Goal: Information Seeking & Learning: Learn about a topic

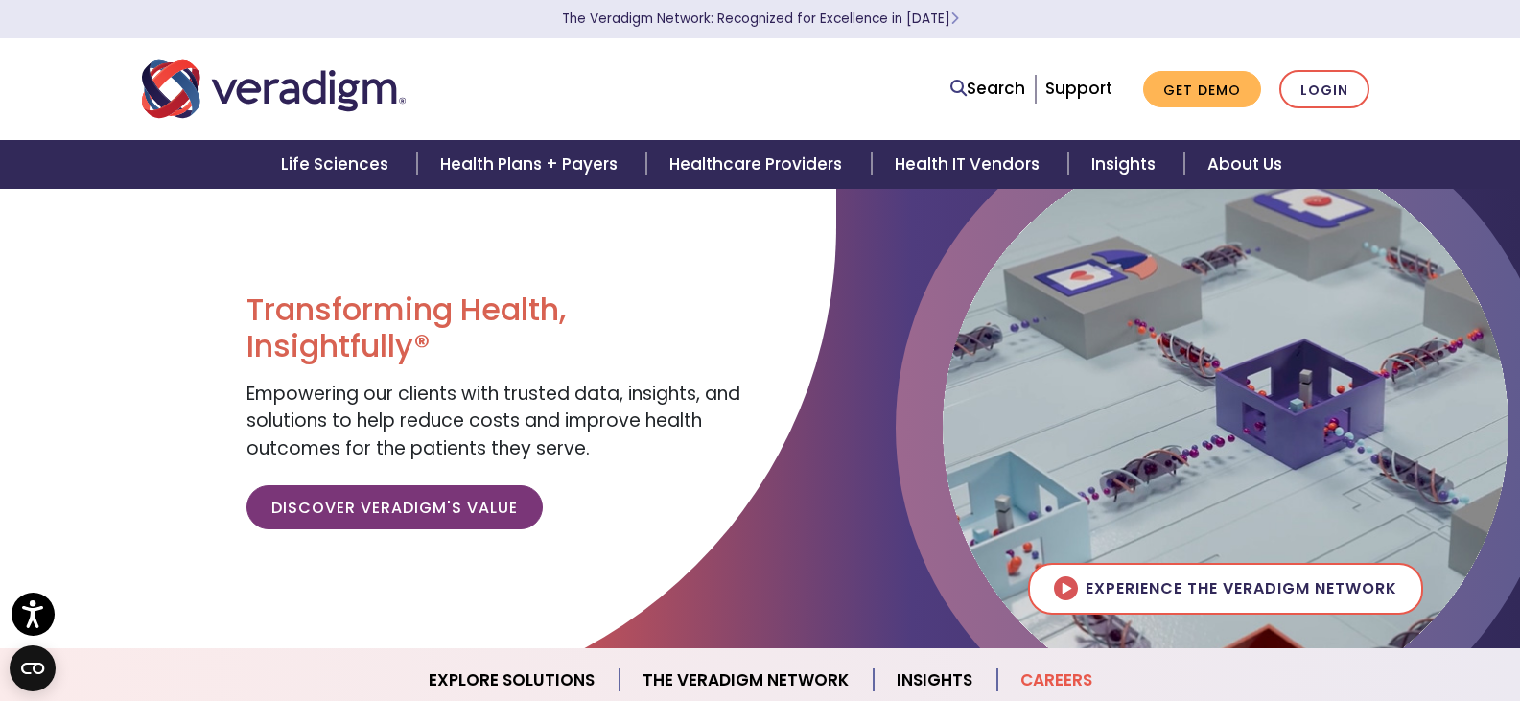
click at [1069, 669] on link "Careers" at bounding box center [1056, 680] width 118 height 49
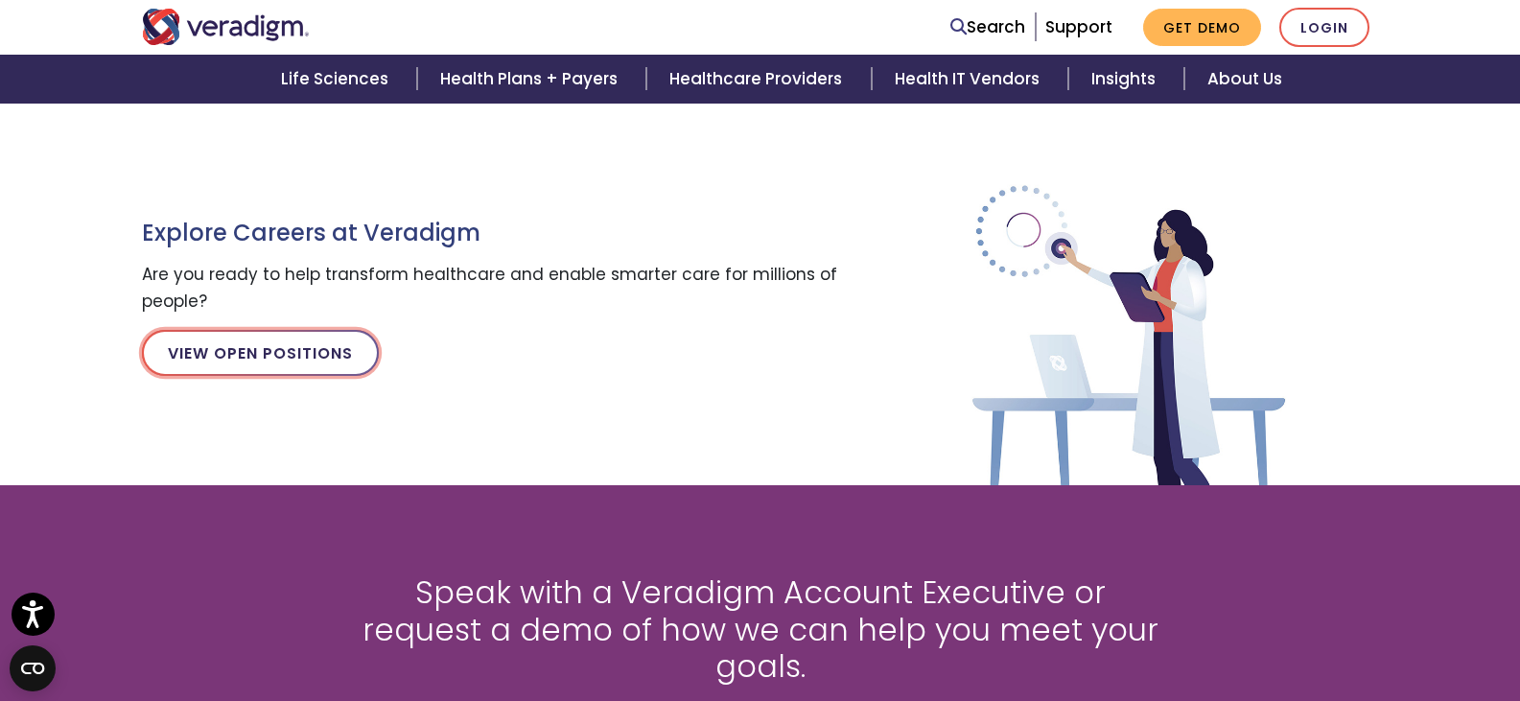
click at [308, 358] on link "View Open Positions" at bounding box center [260, 353] width 237 height 46
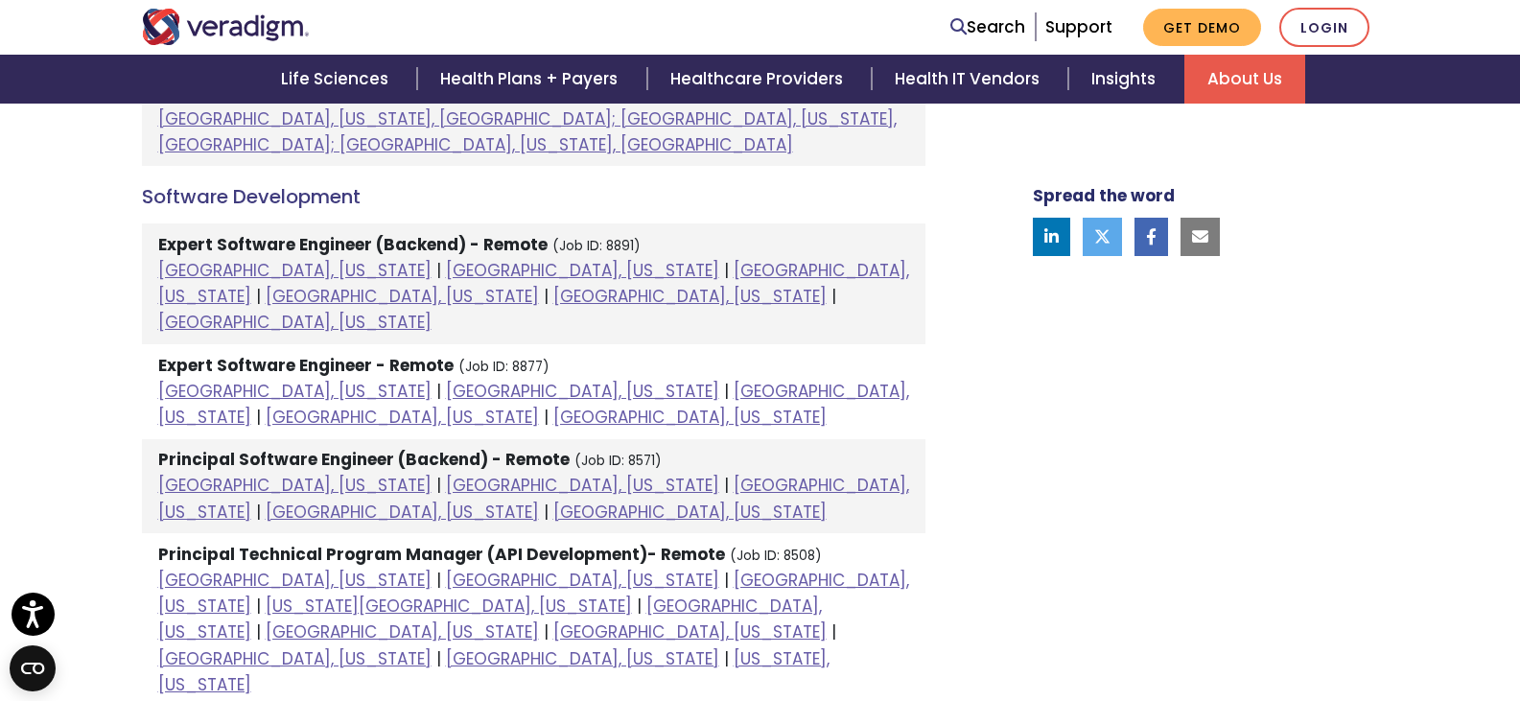
scroll to position [2493, 0]
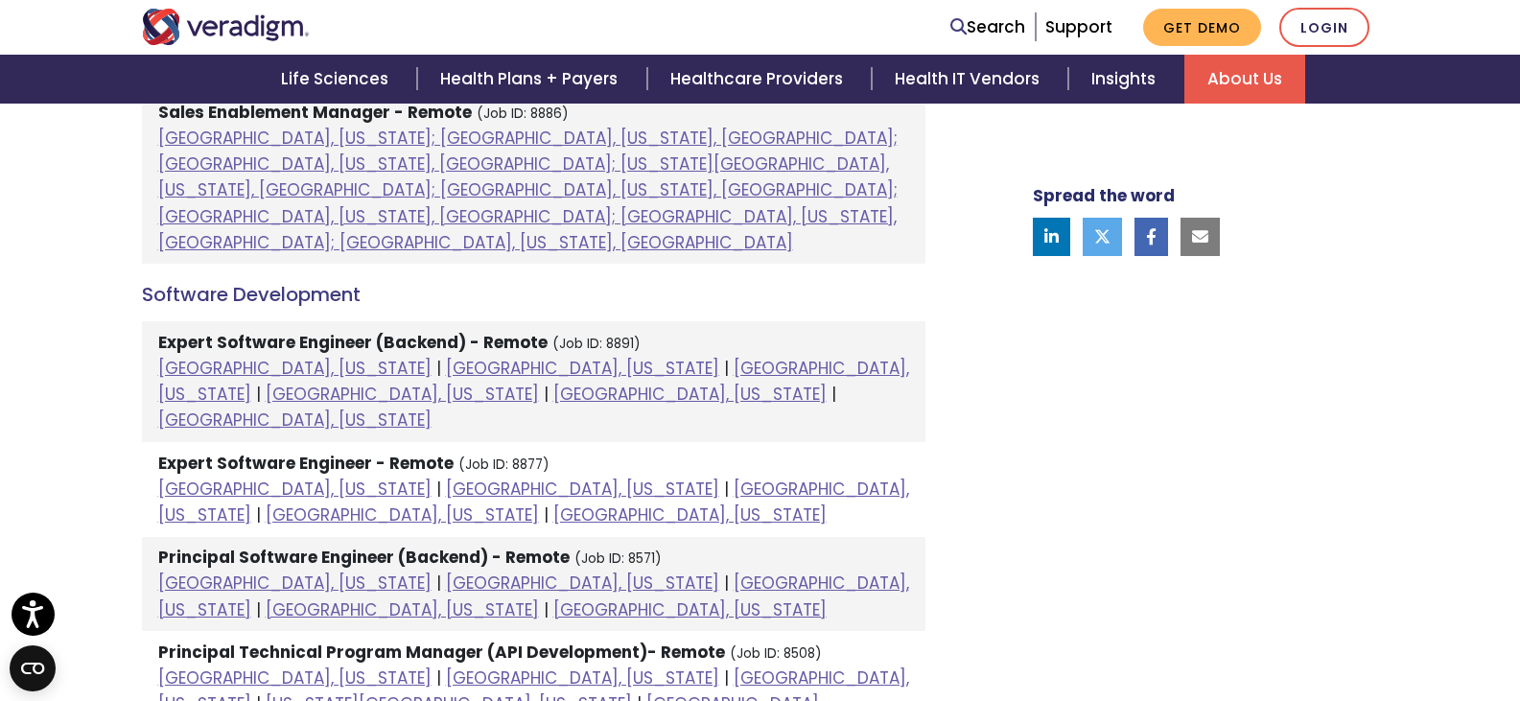
scroll to position [2398, 0]
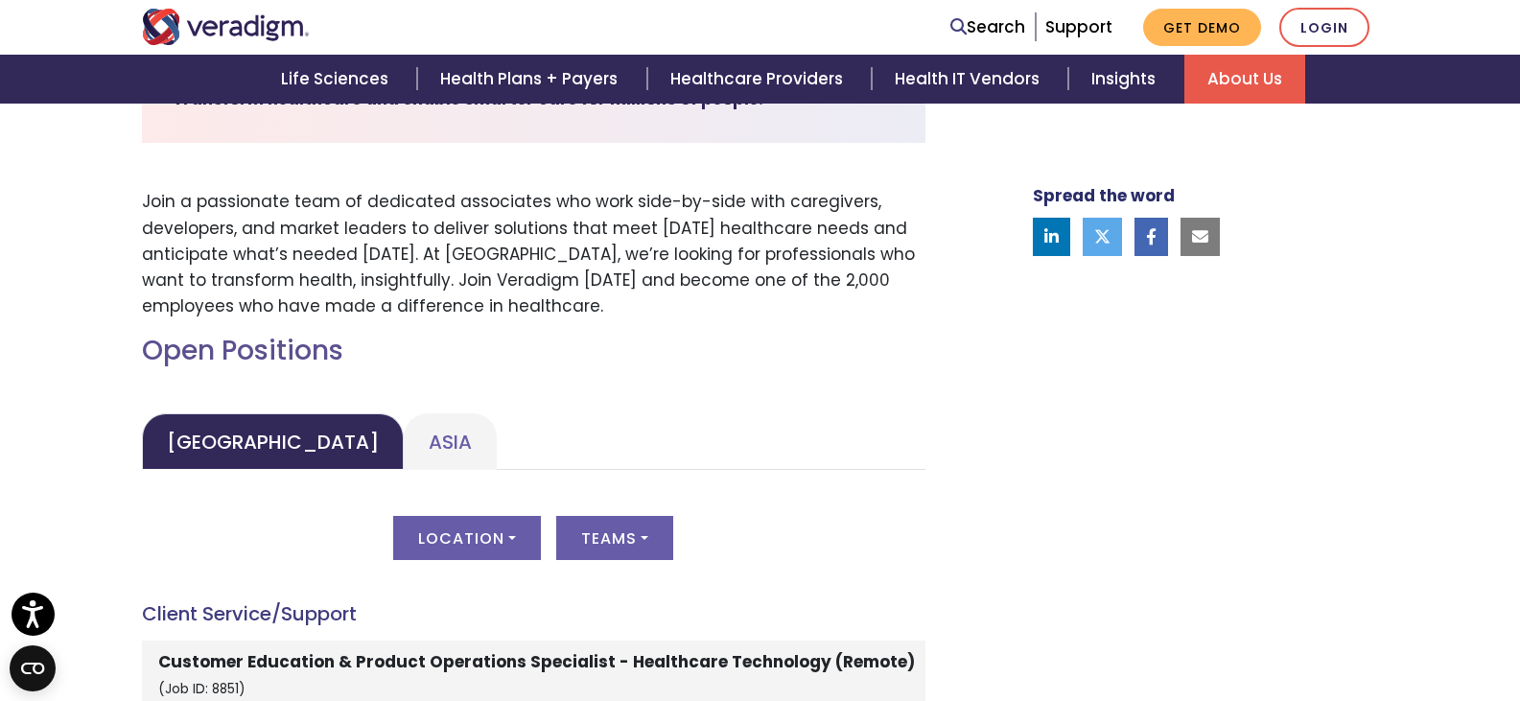
scroll to position [480, 0]
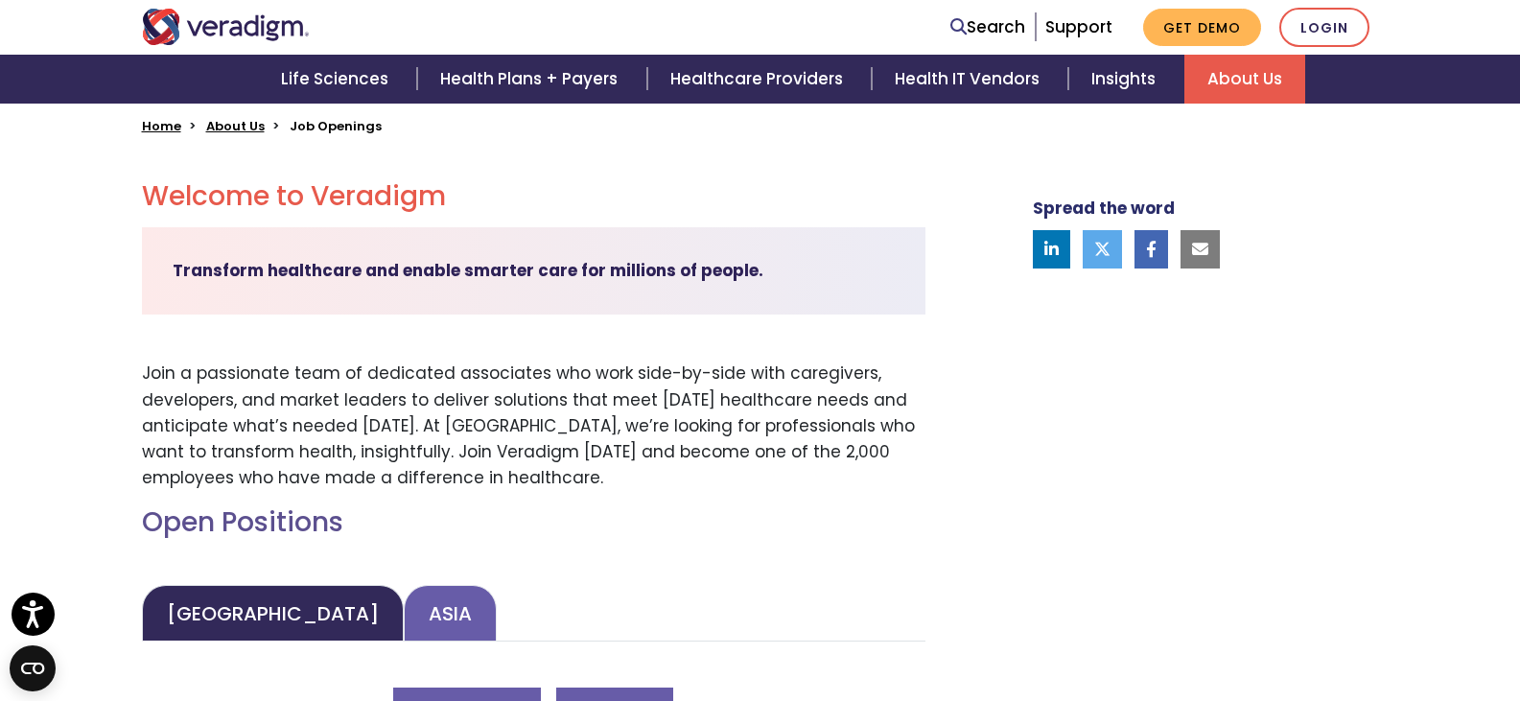
click at [404, 600] on link "Asia" at bounding box center [450, 613] width 93 height 57
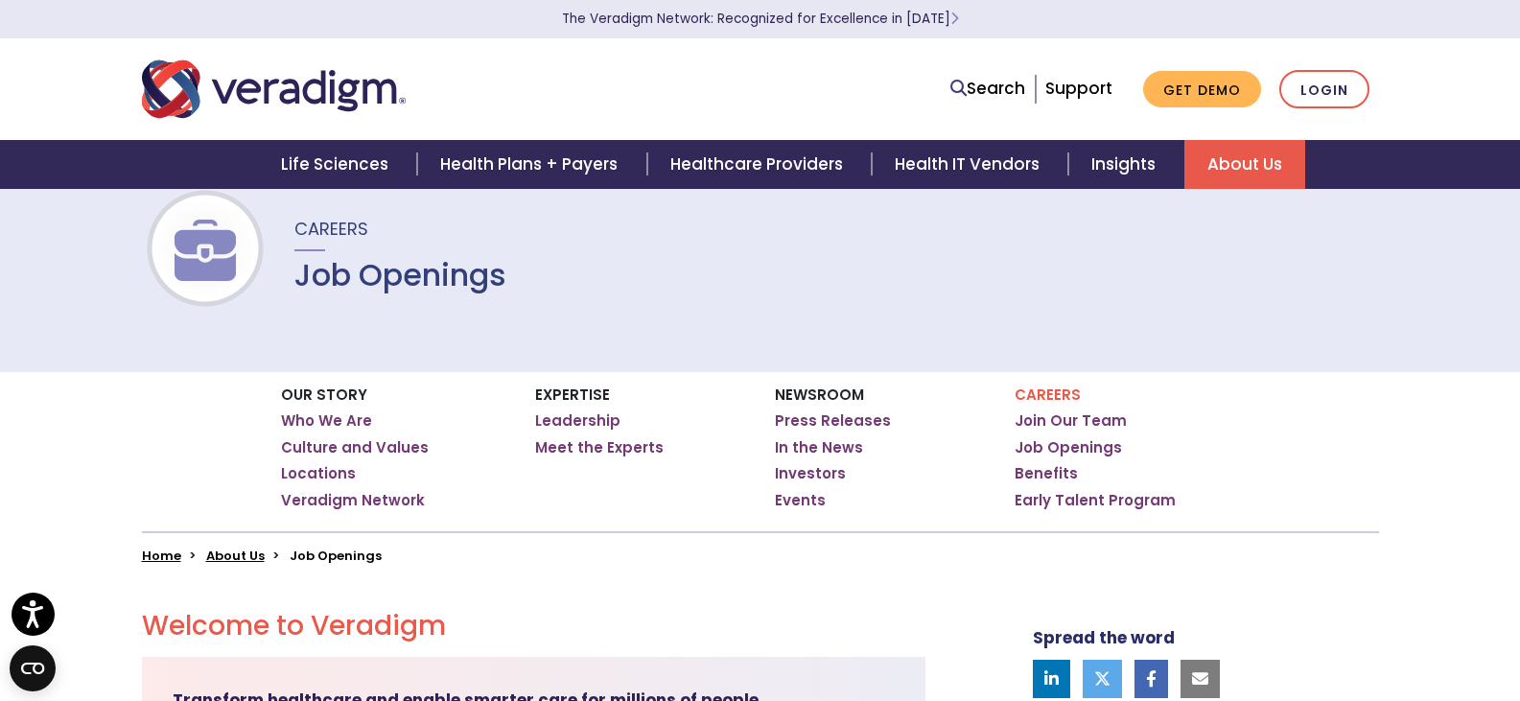
scroll to position [0, 0]
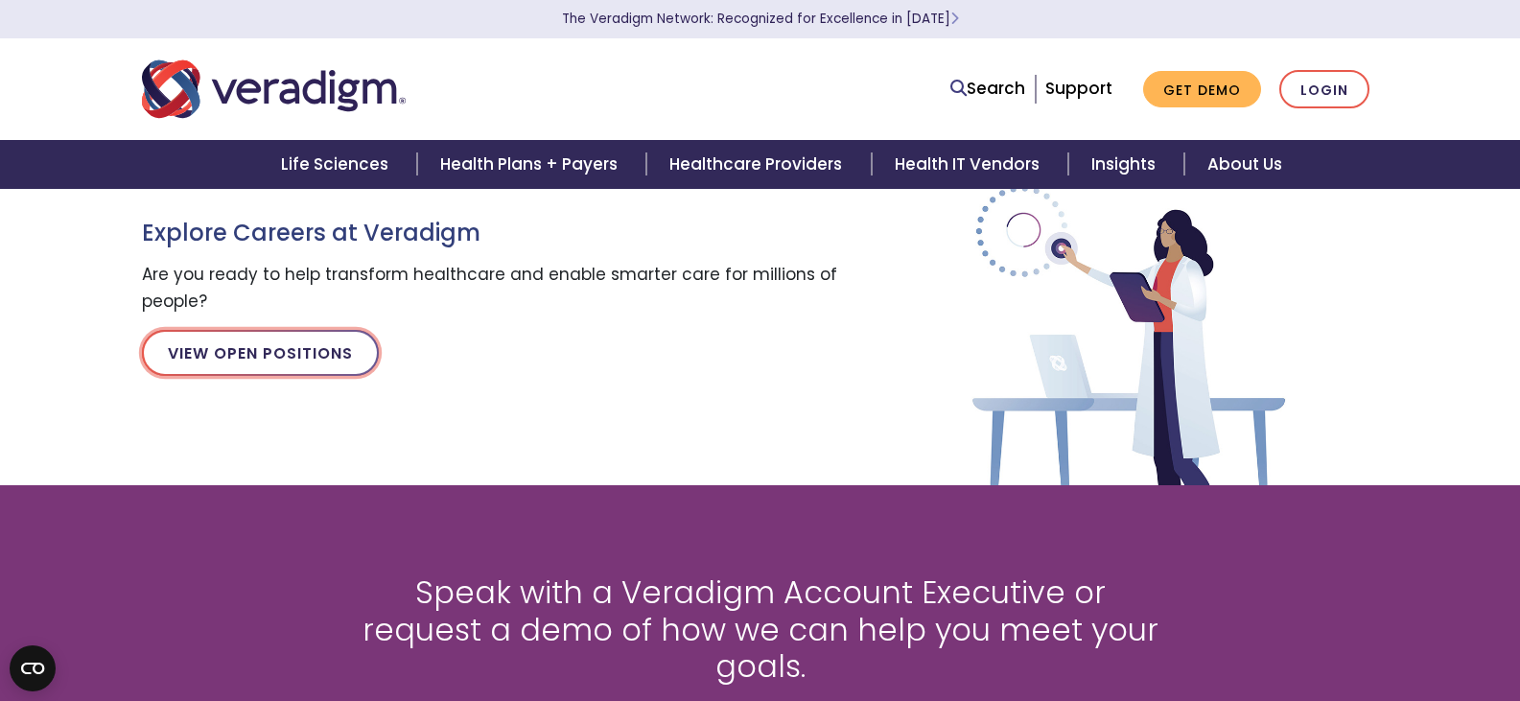
click at [234, 356] on link "View Open Positions" at bounding box center [260, 353] width 237 height 46
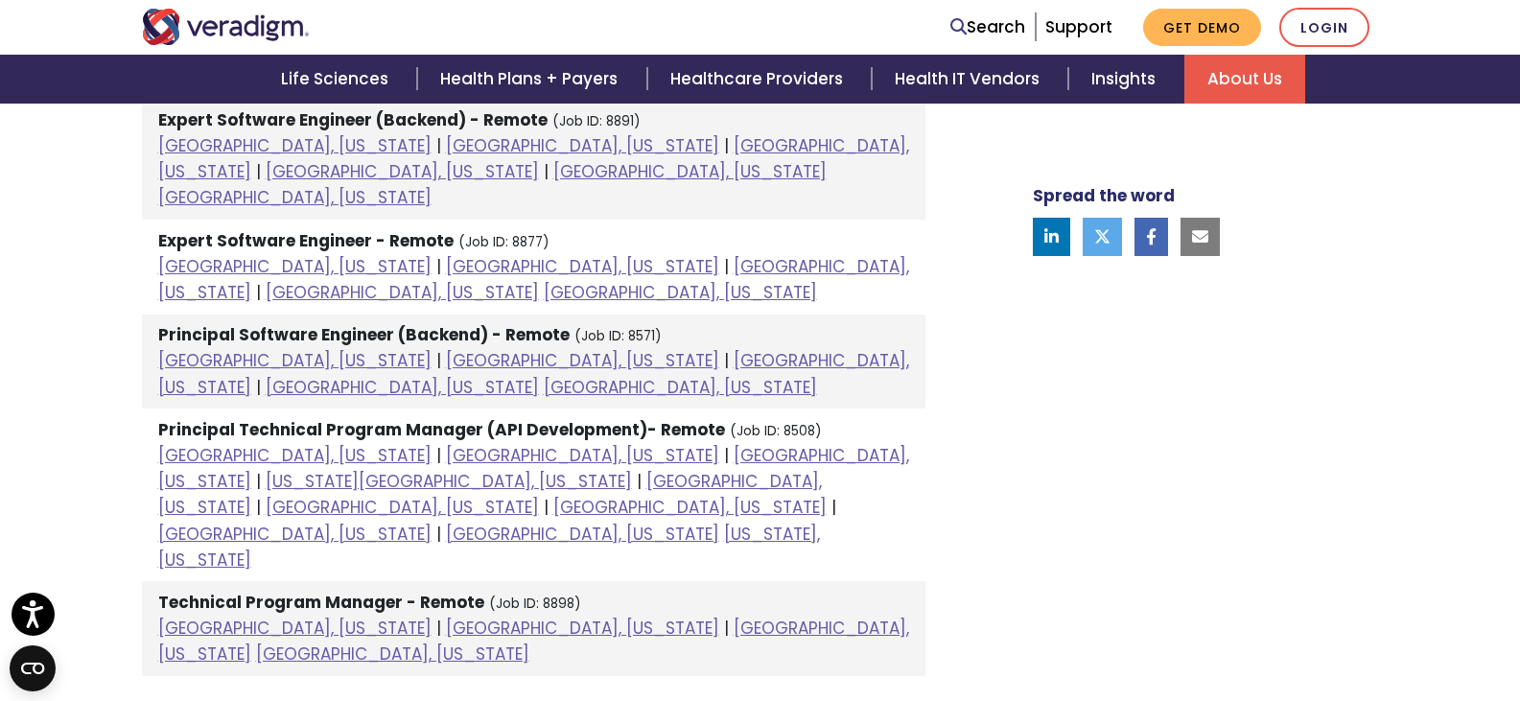
scroll to position [2589, 0]
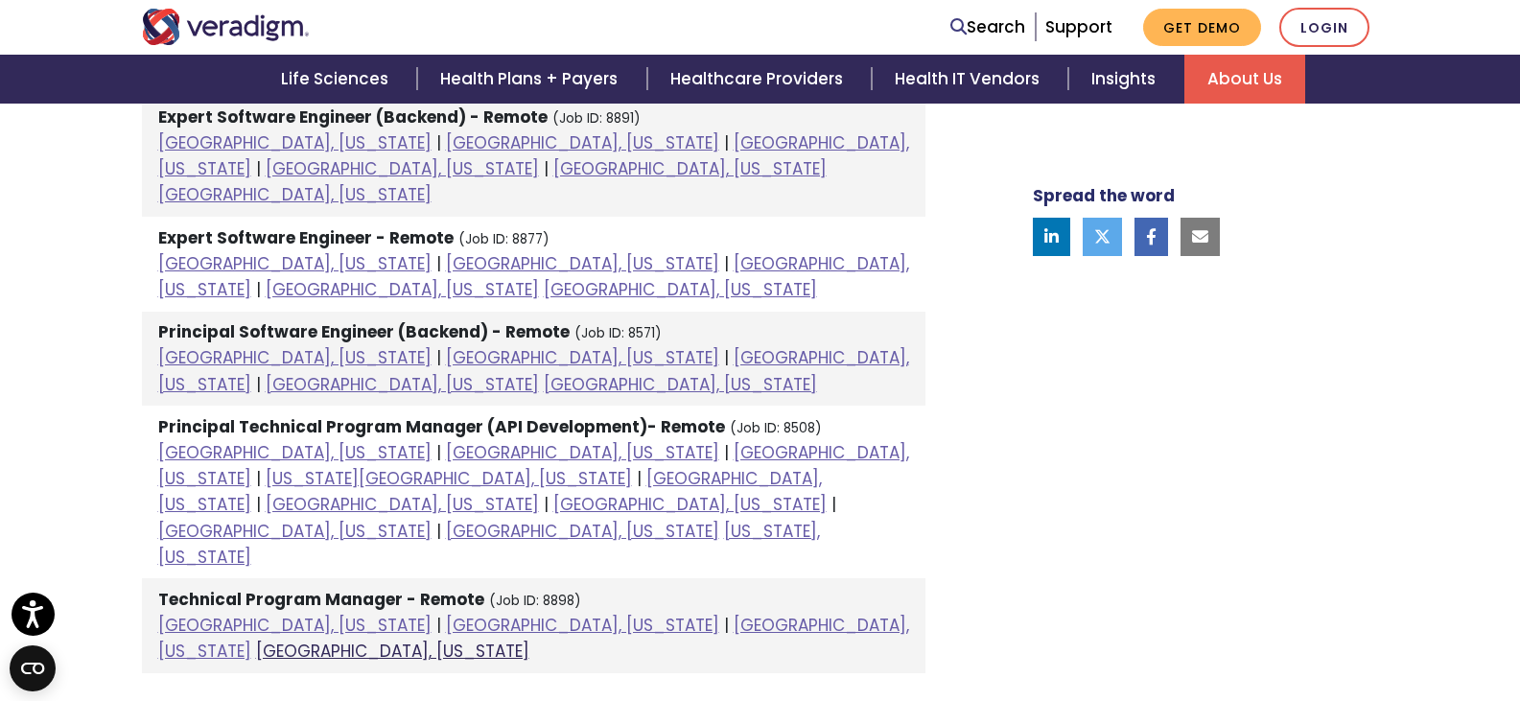
click at [529, 640] on link "Raleigh, North Carolina" at bounding box center [392, 651] width 273 height 23
